Goal: Task Accomplishment & Management: Use online tool/utility

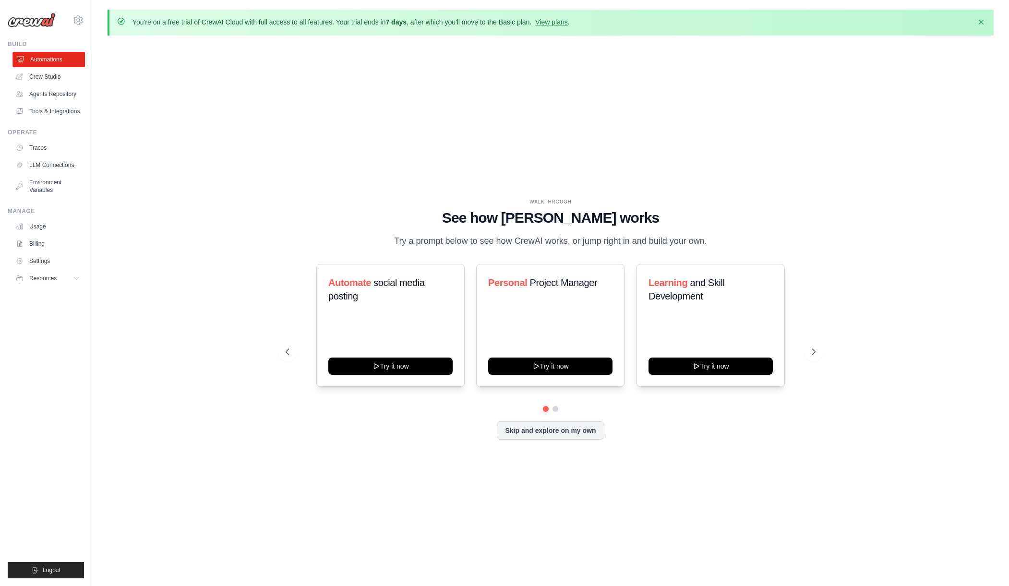
click at [50, 60] on link "Automations" at bounding box center [48, 59] width 72 height 15
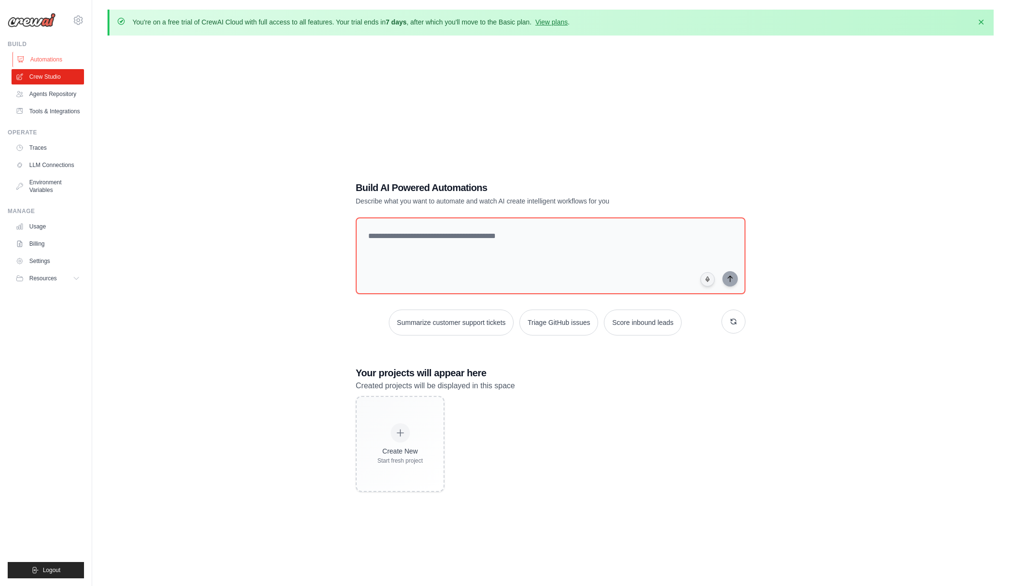
click at [48, 65] on link "Automations" at bounding box center [48, 59] width 72 height 15
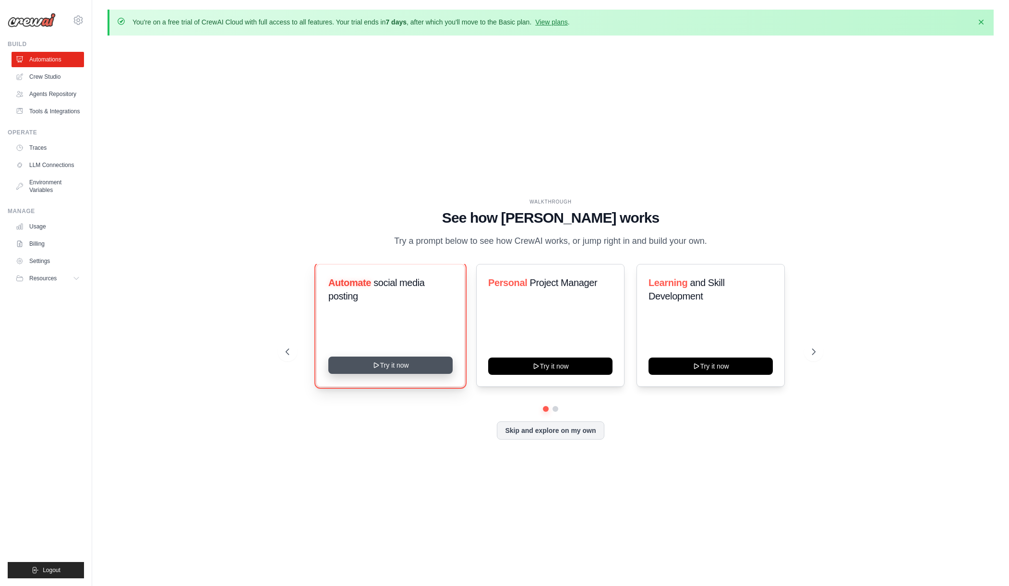
click at [403, 368] on button "Try it now" at bounding box center [390, 365] width 124 height 17
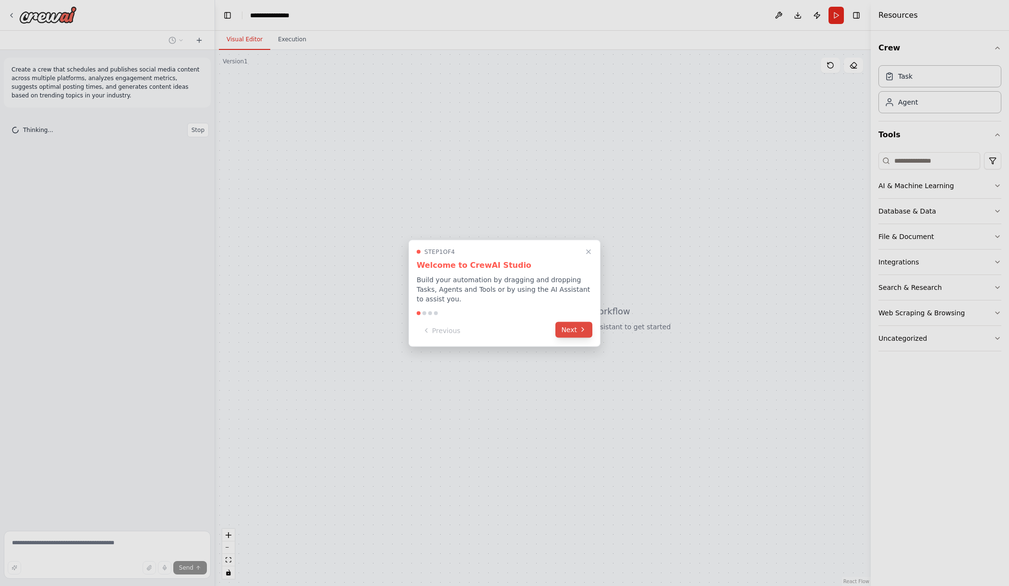
click at [582, 329] on icon at bounding box center [583, 330] width 8 height 8
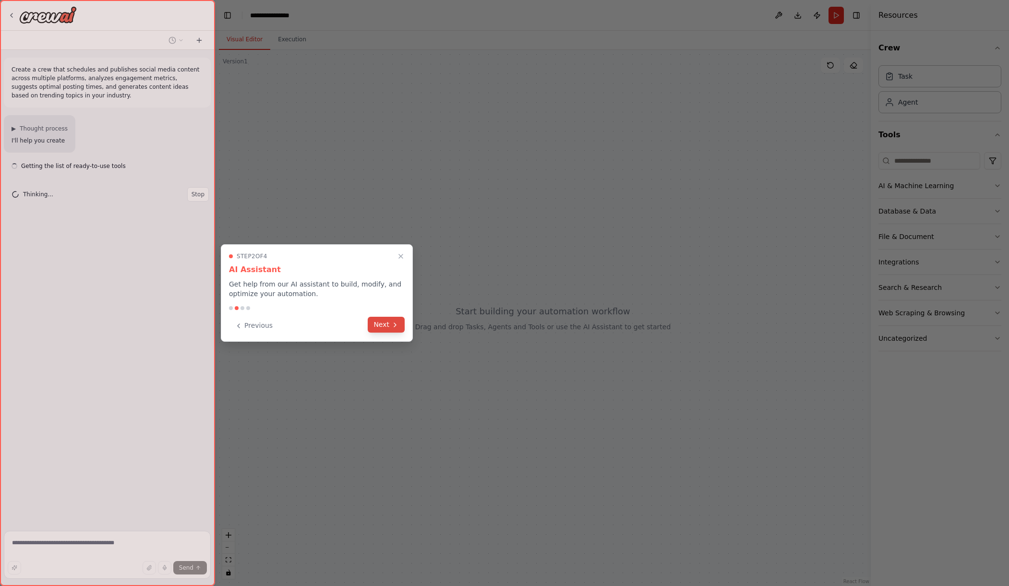
click at [377, 322] on button "Next" at bounding box center [386, 325] width 37 height 16
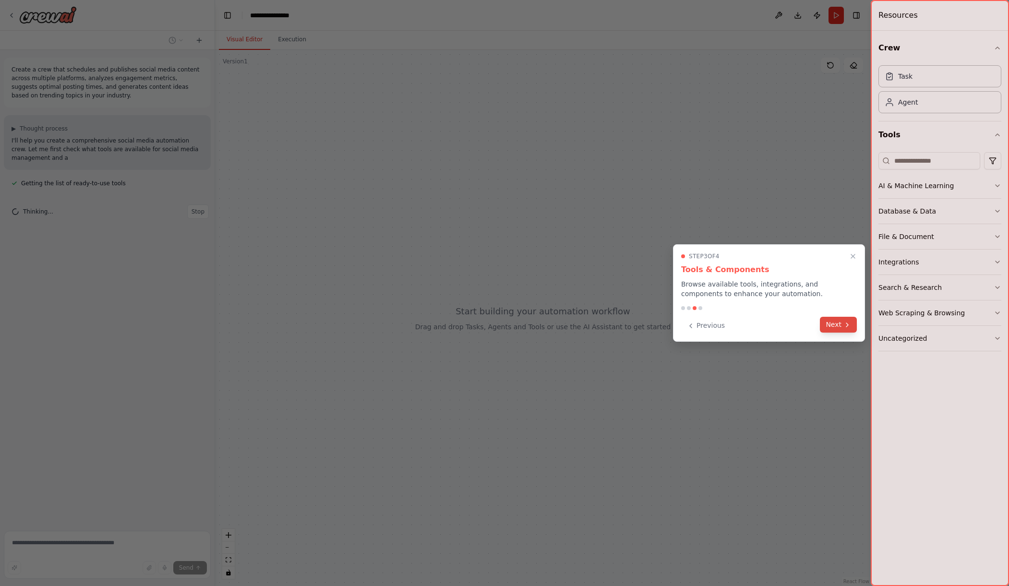
click at [838, 328] on button "Next" at bounding box center [838, 325] width 37 height 16
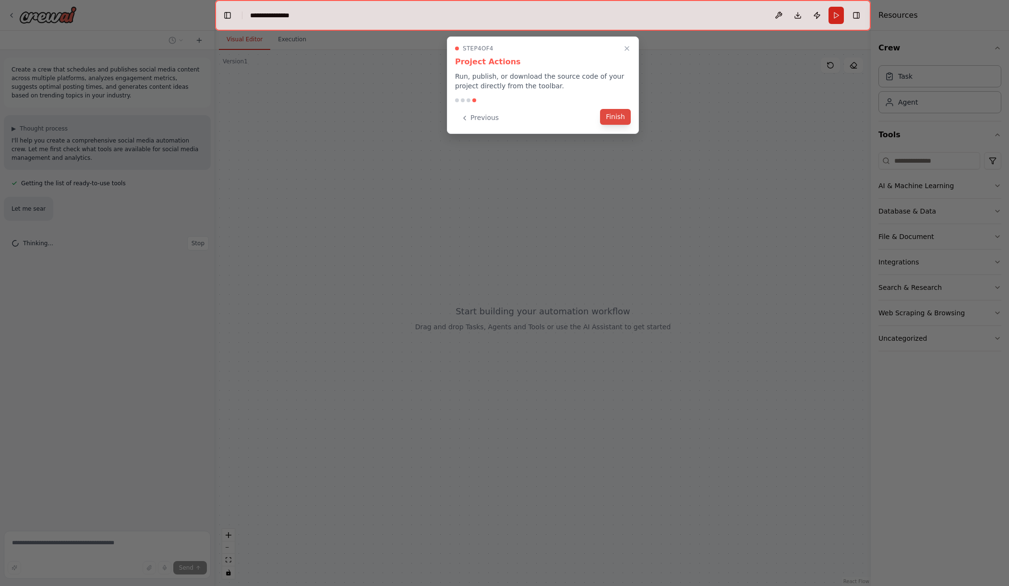
click at [617, 115] on button "Finish" at bounding box center [615, 117] width 31 height 16
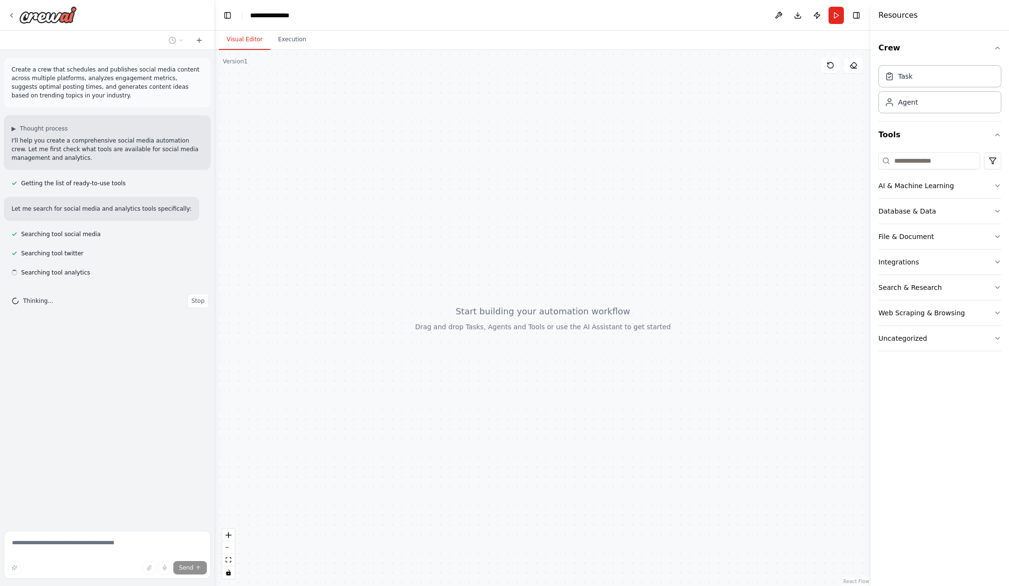
click at [492, 214] on div at bounding box center [543, 318] width 656 height 536
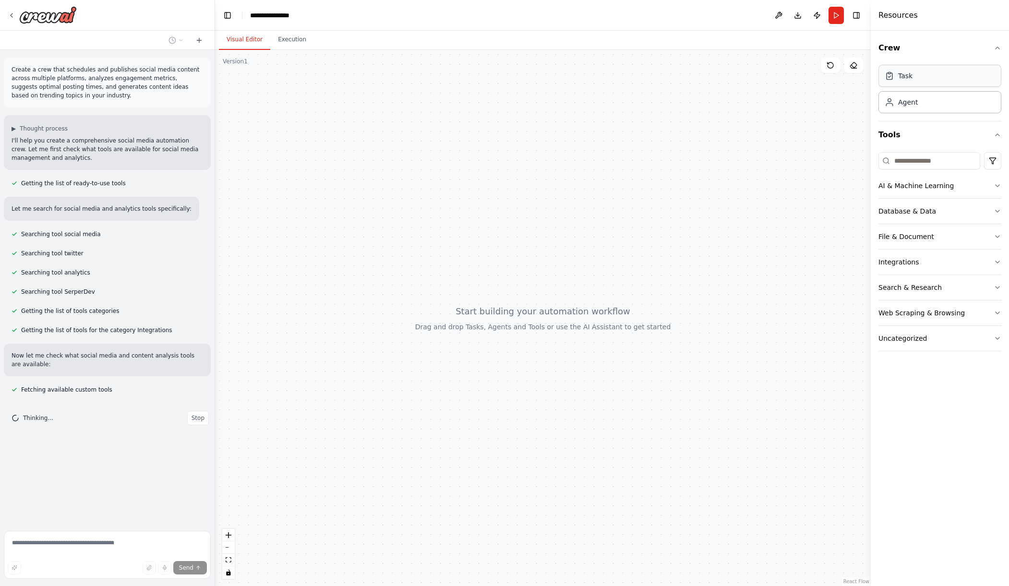
click at [910, 76] on div "Task" at bounding box center [905, 76] width 14 height 10
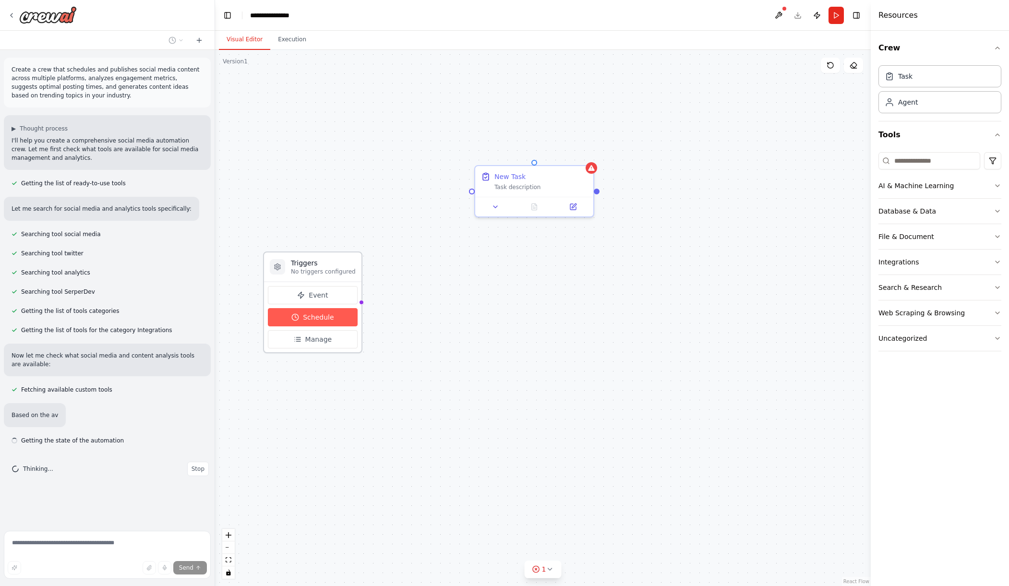
click at [306, 315] on span "Schedule" at bounding box center [318, 317] width 31 height 10
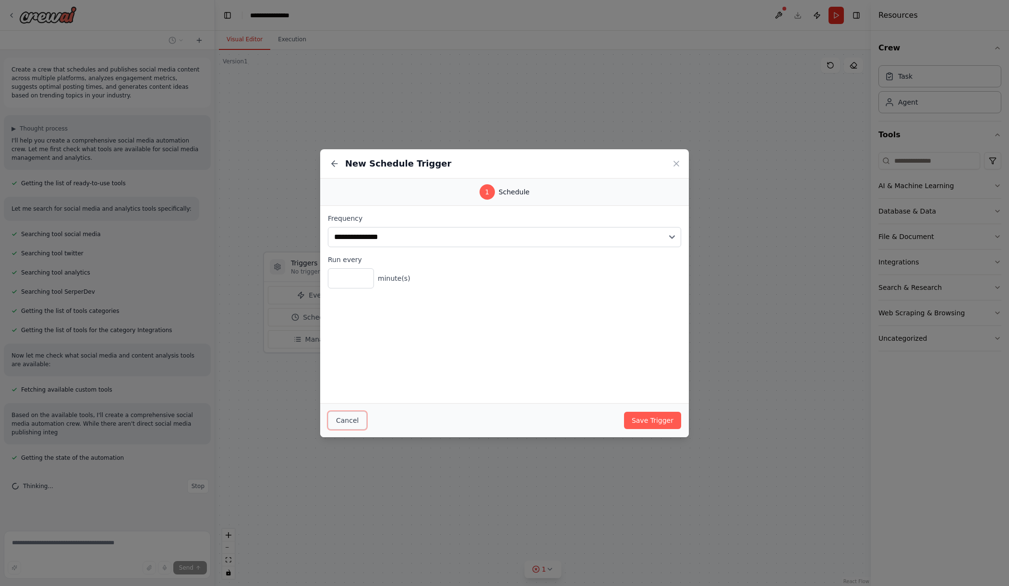
click at [353, 421] on button "Cancel" at bounding box center [347, 420] width 39 height 18
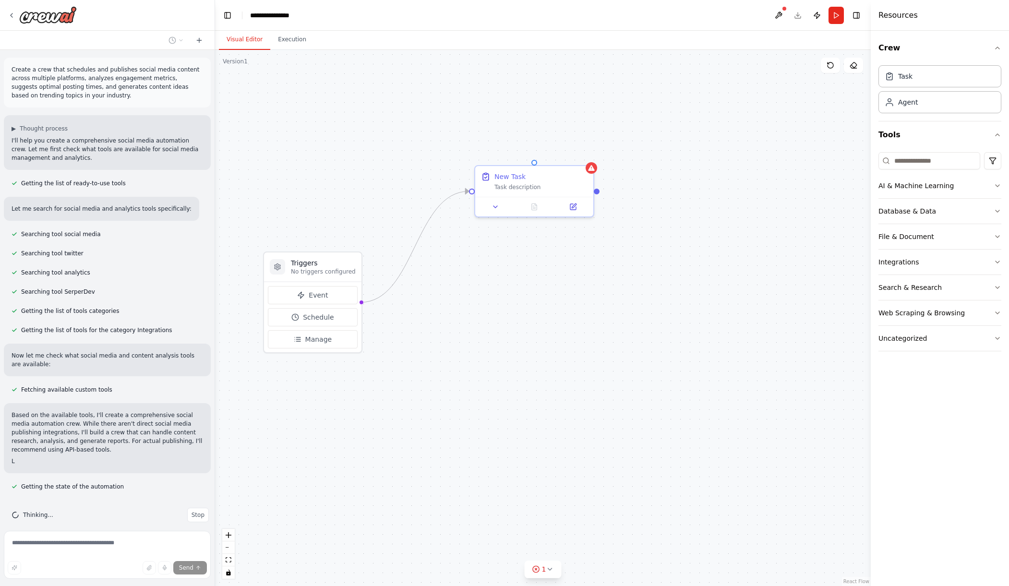
scroll to position [10, 0]
